Goal: Task Accomplishment & Management: Manage account settings

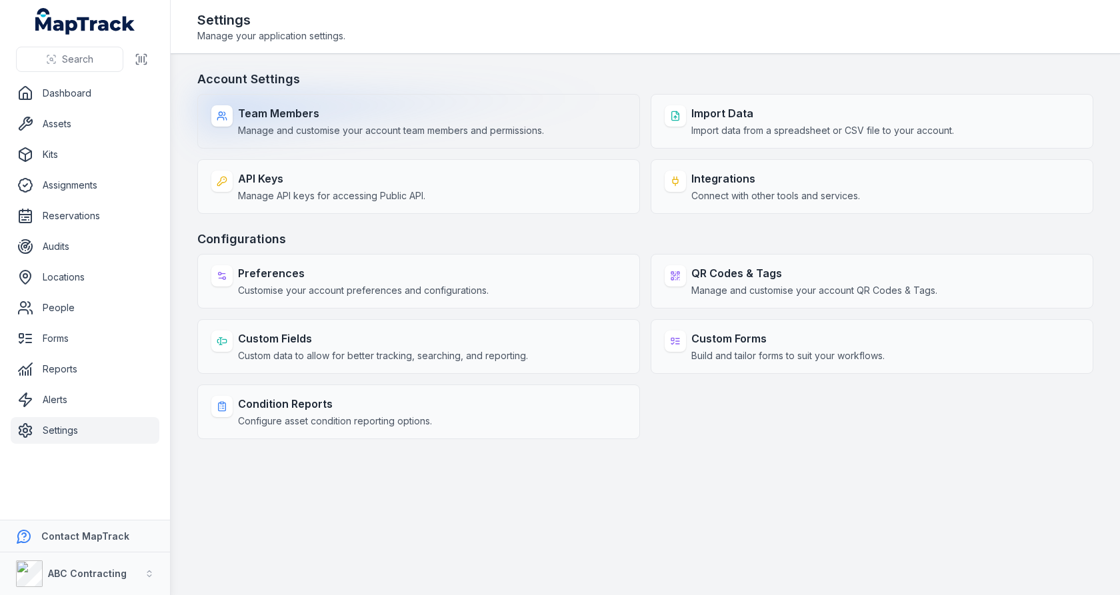
click at [514, 119] on strong "Team Members" at bounding box center [391, 113] width 306 height 16
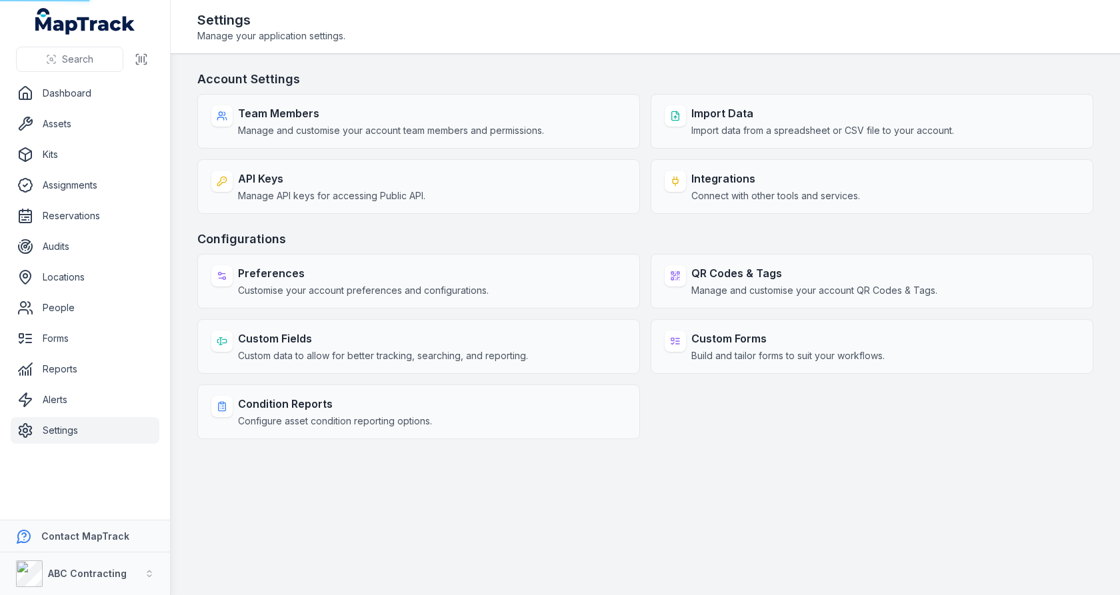
click at [565, 80] on h3 "Account Settings" at bounding box center [645, 79] width 896 height 19
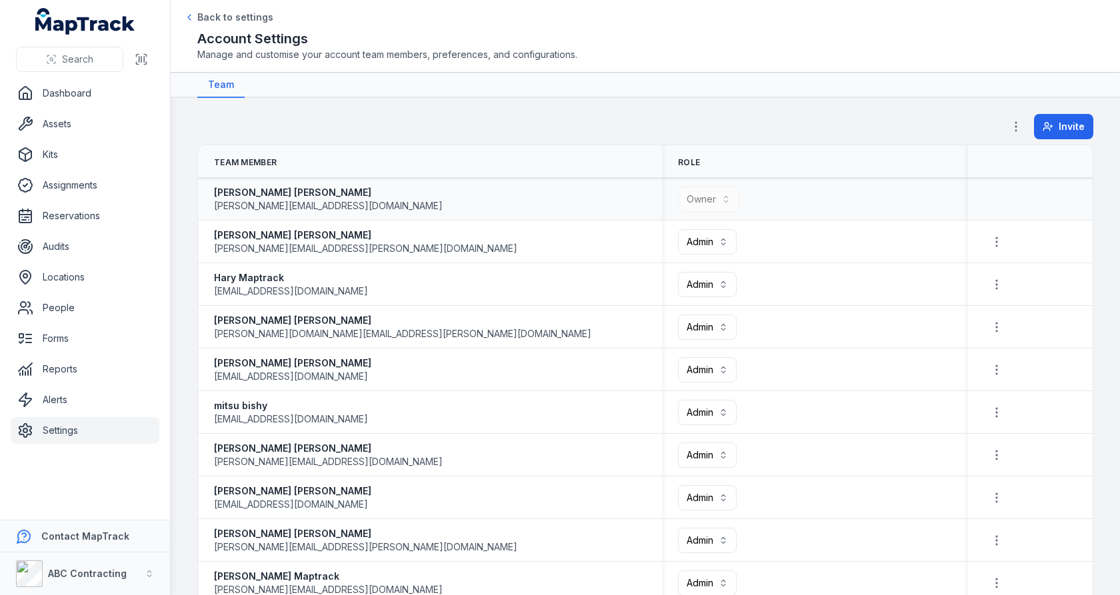
scroll to position [25, 0]
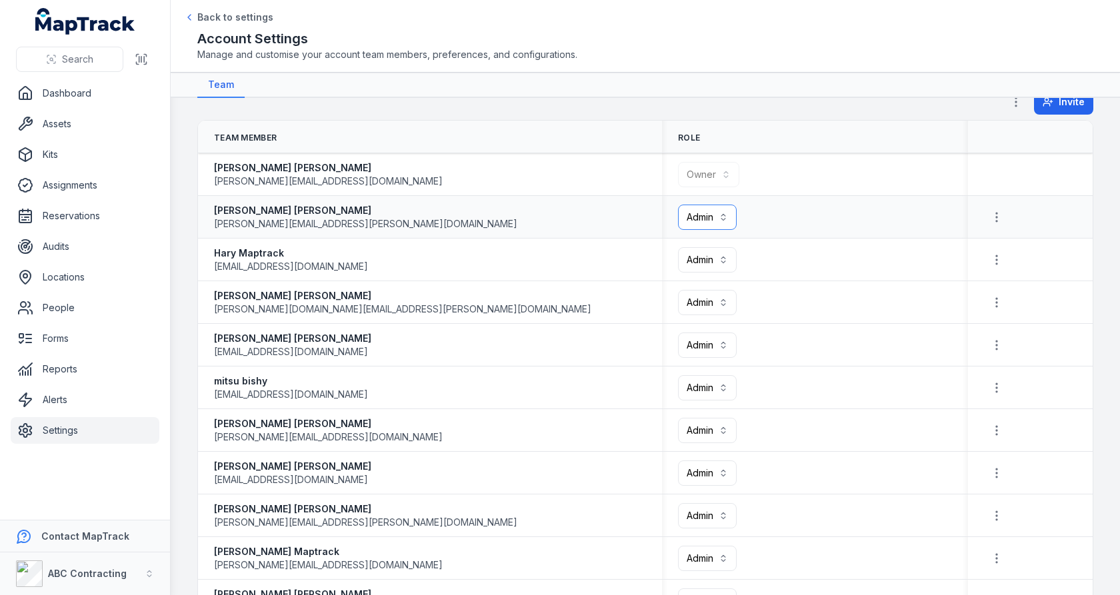
click at [711, 214] on button "Admin *****" at bounding box center [707, 217] width 59 height 25
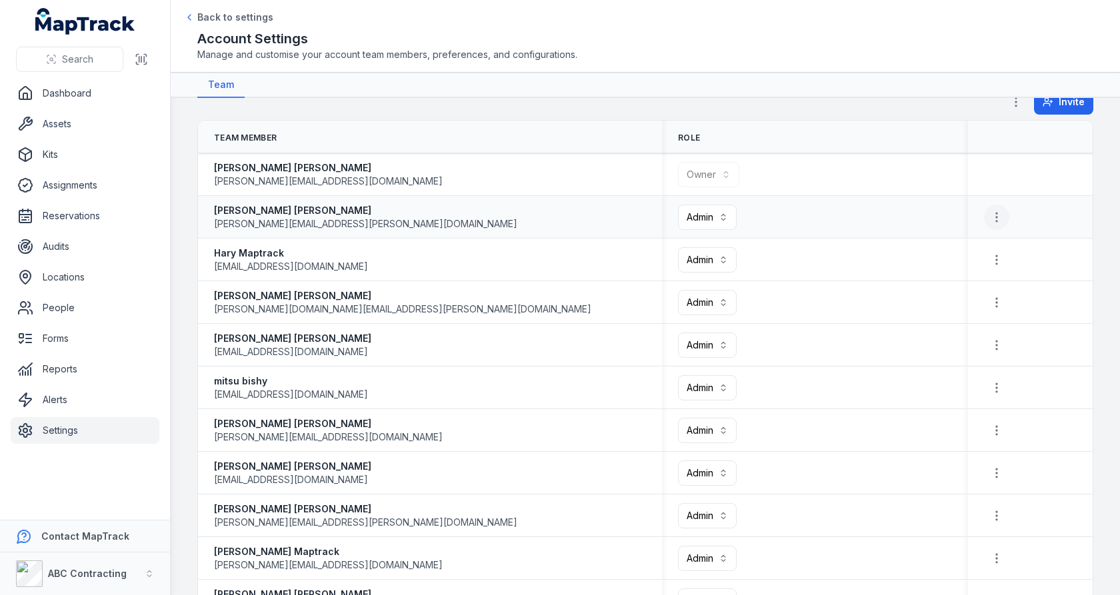
click at [995, 215] on icon "button" at bounding box center [996, 217] width 13 height 13
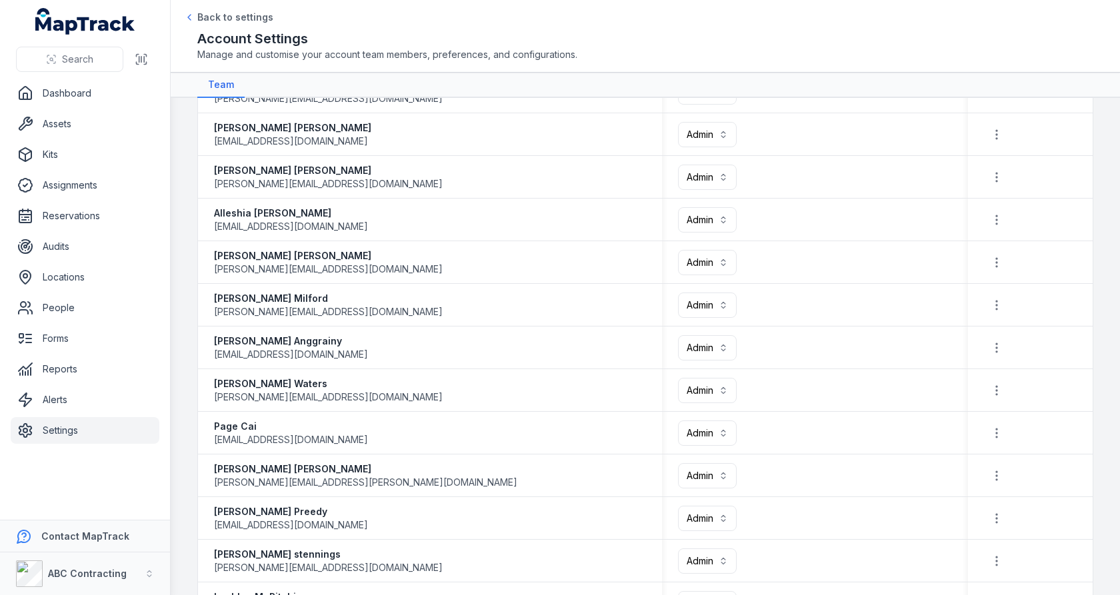
scroll to position [538, 0]
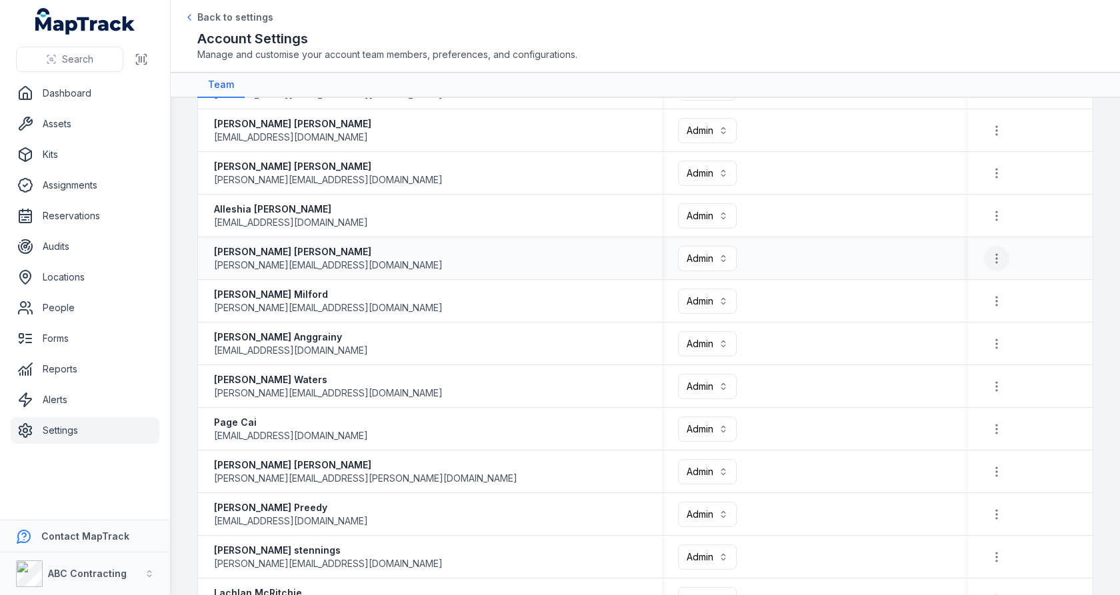
click at [997, 258] on circle "button" at bounding box center [996, 258] width 1 height 1
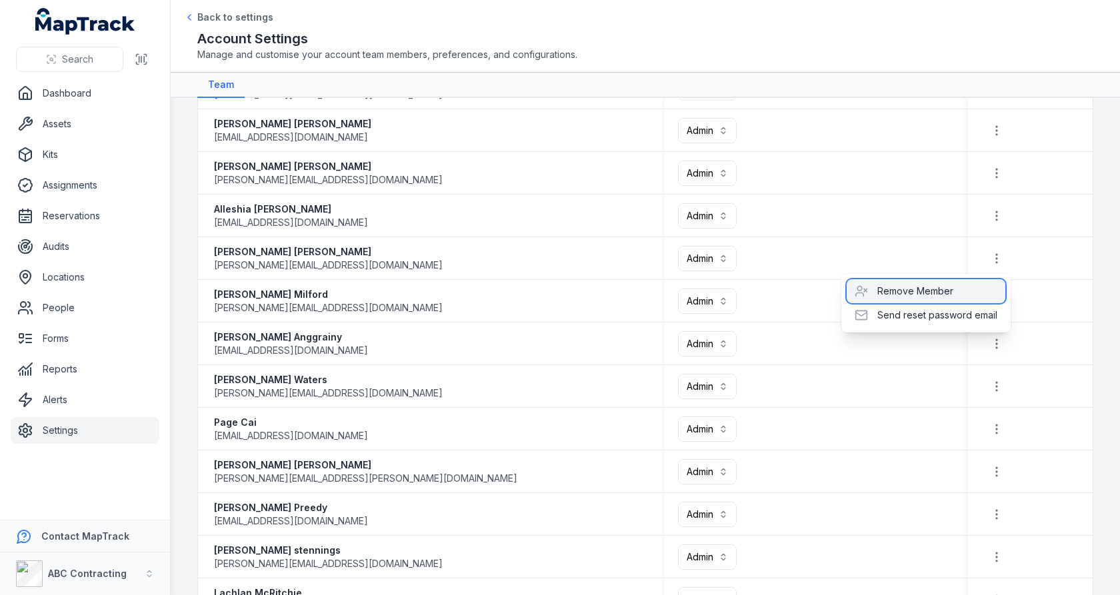
click at [951, 296] on div "Remove Member" at bounding box center [926, 291] width 159 height 24
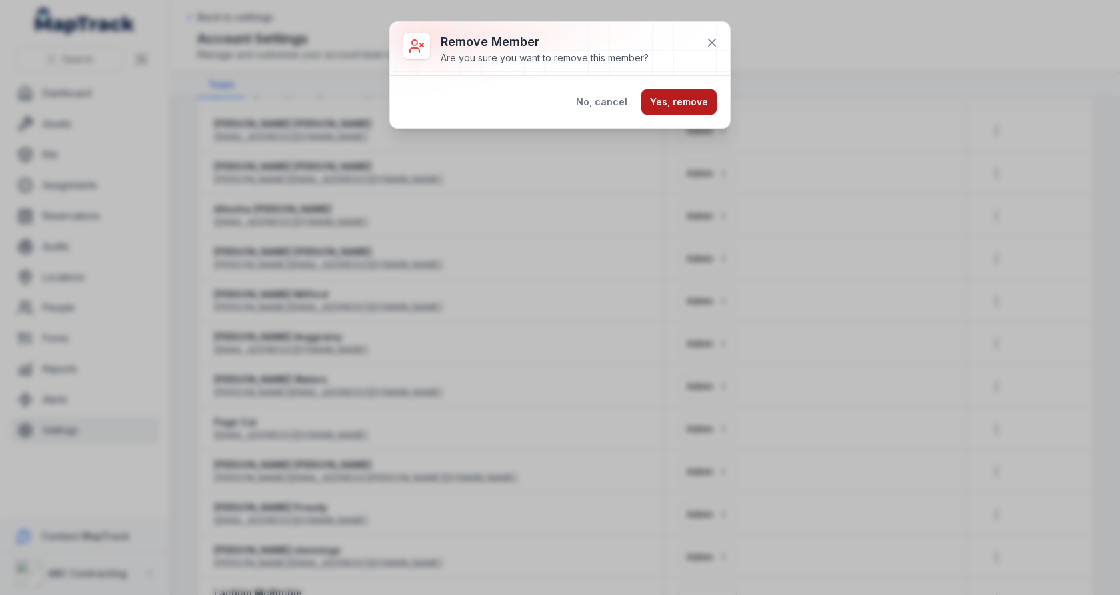
click at [699, 105] on button "Yes, remove" at bounding box center [678, 101] width 75 height 25
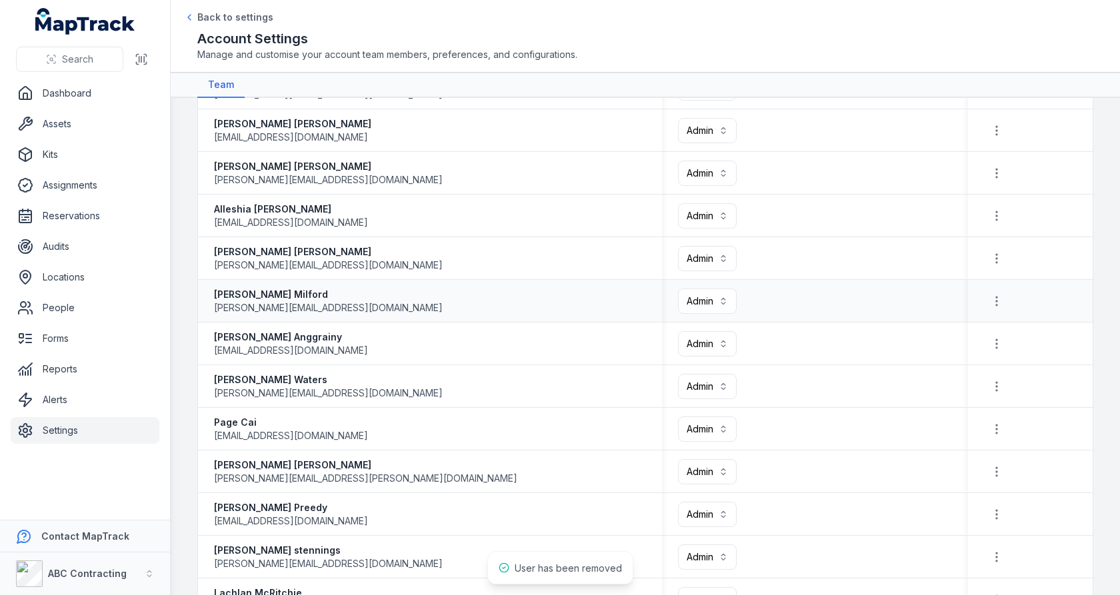
scroll to position [549, 0]
